Goal: Information Seeking & Learning: Learn about a topic

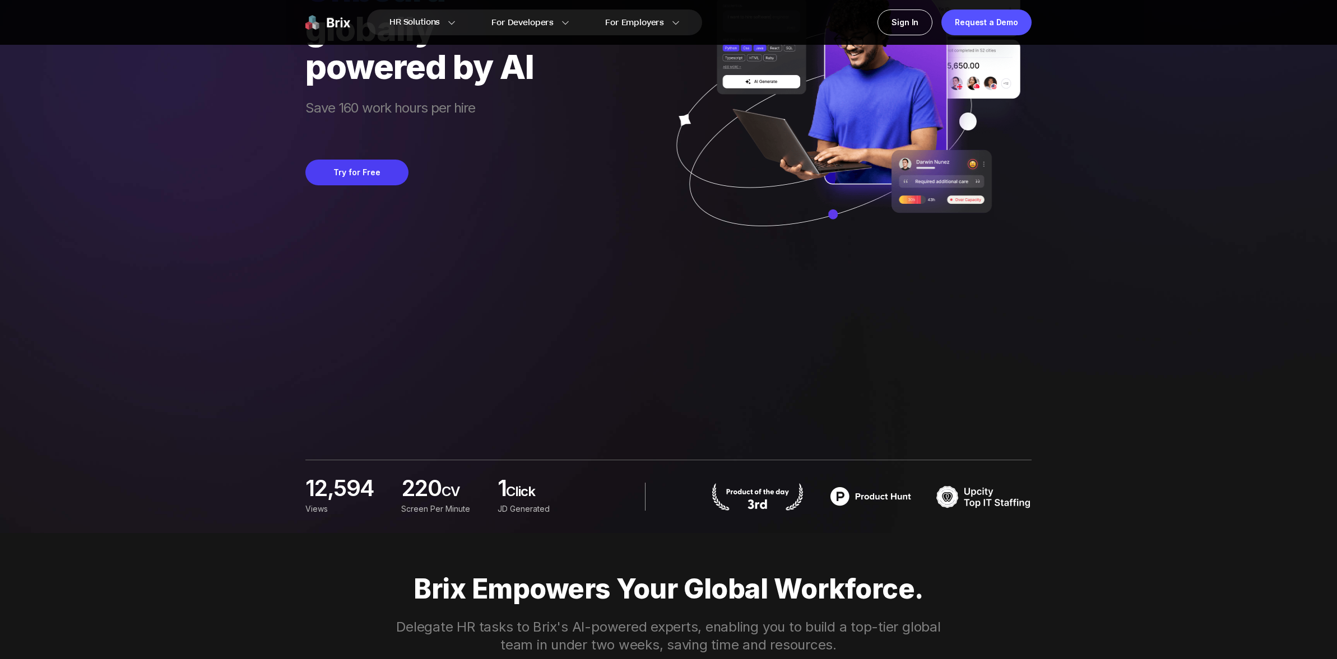
scroll to position [224, 0]
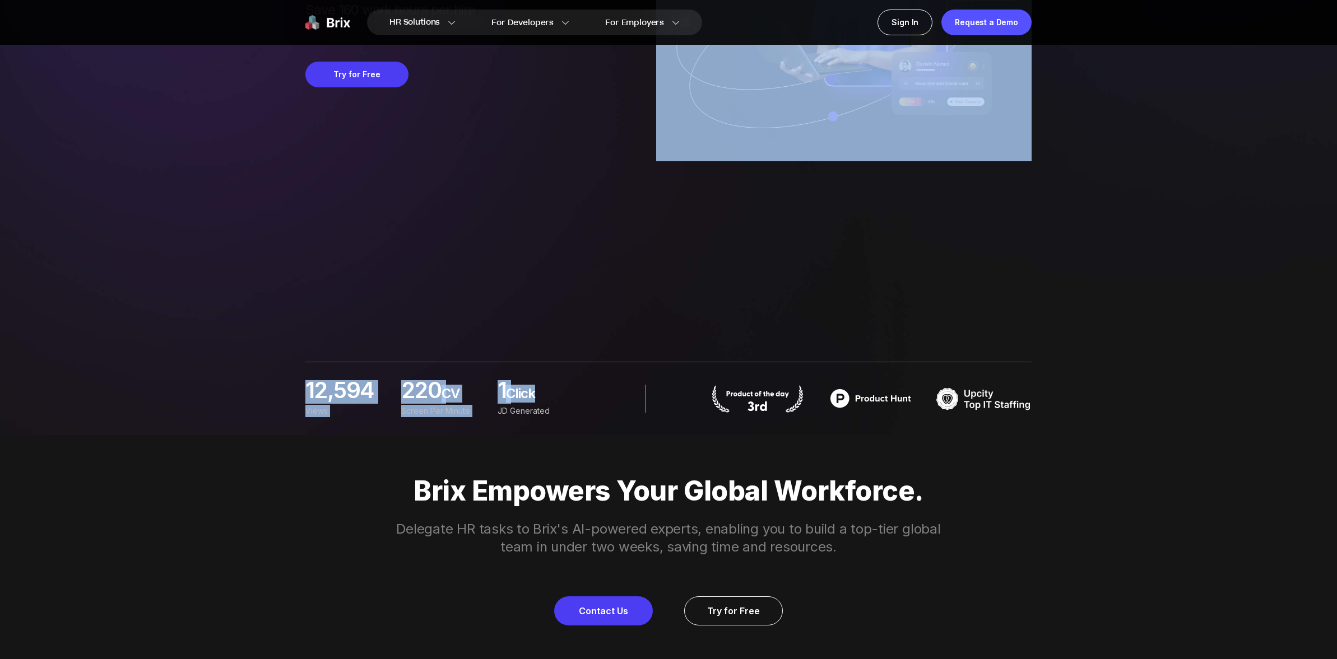
drag, startPoint x: 486, startPoint y: 132, endPoint x: 479, endPoint y: 133, distance: 6.8
click at [477, 121] on div "Onboard globally powered by AI Save 160 work hours per hire Try for Free 12,594…" at bounding box center [668, 105] width 726 height 659
click at [551, 235] on div "Onboard globally powered by AI Save 160 work hours per hire Try for Free 12,594…" at bounding box center [668, 105] width 726 height 659
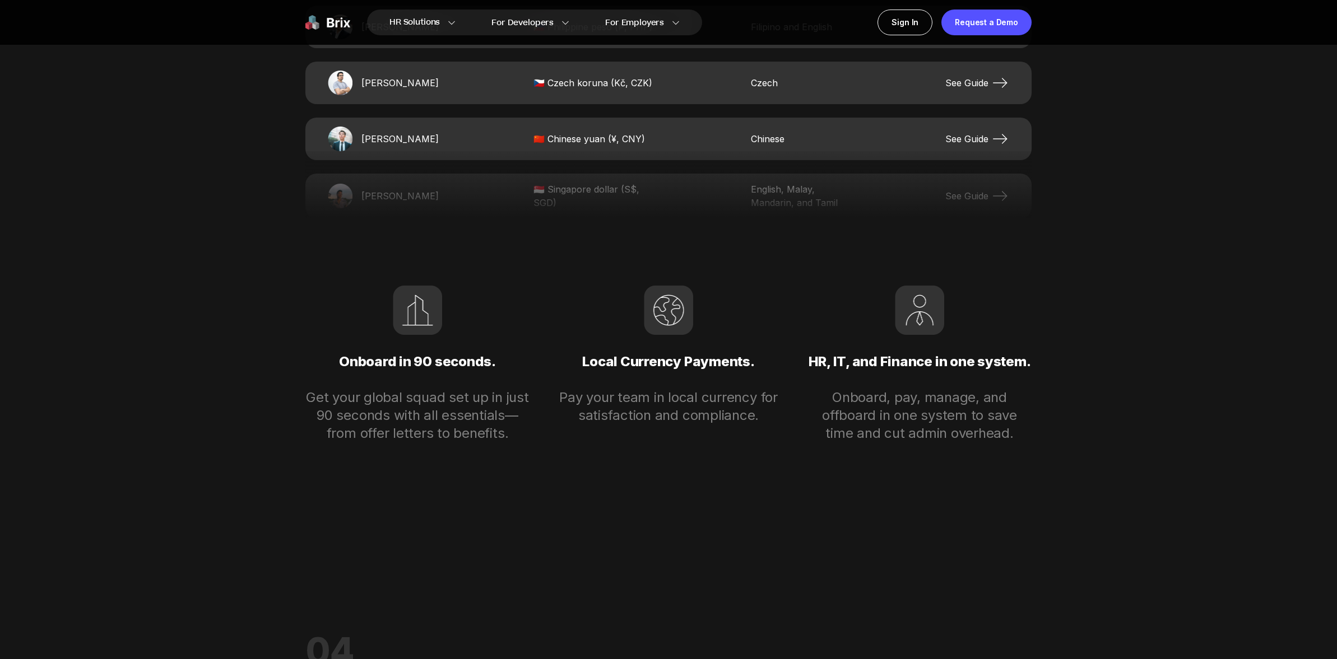
scroll to position [2465, 0]
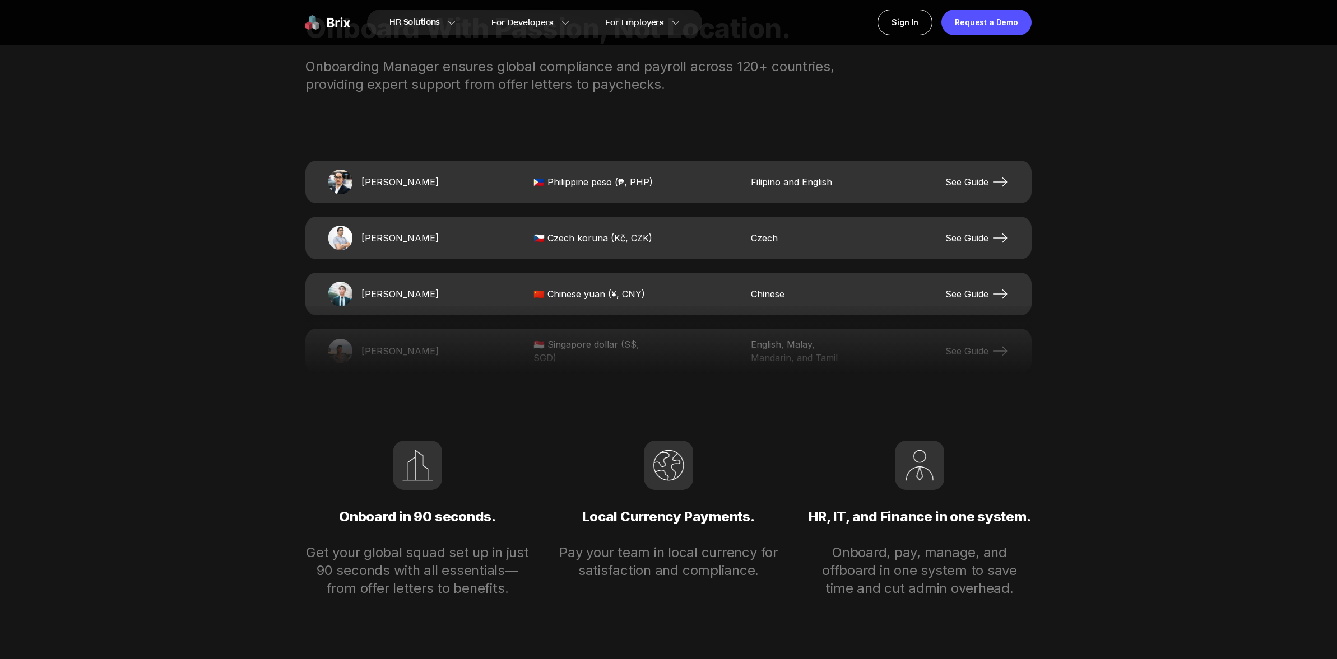
click at [831, 178] on span "Filipino and English" at bounding box center [801, 181] width 101 height 13
click at [978, 183] on span "See Guide" at bounding box center [977, 182] width 64 height 18
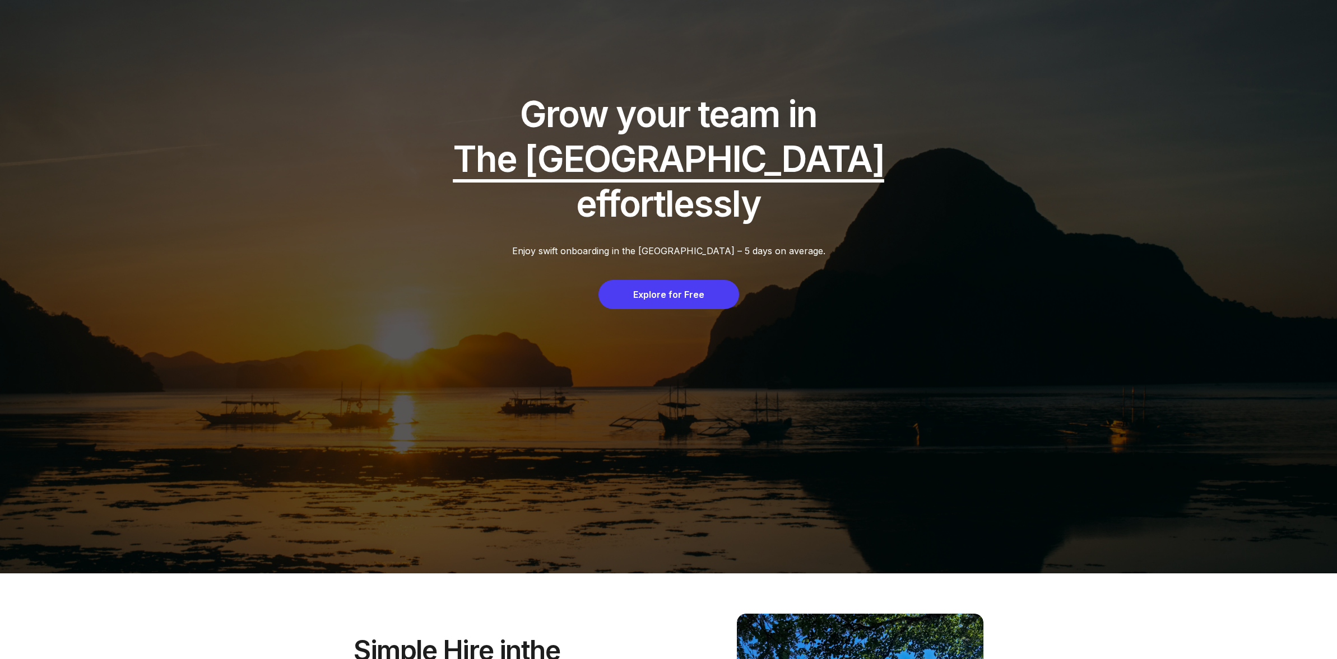
click at [686, 280] on div "Explore for Free" at bounding box center [668, 294] width 141 height 29
